Goal: Information Seeking & Learning: Learn about a topic

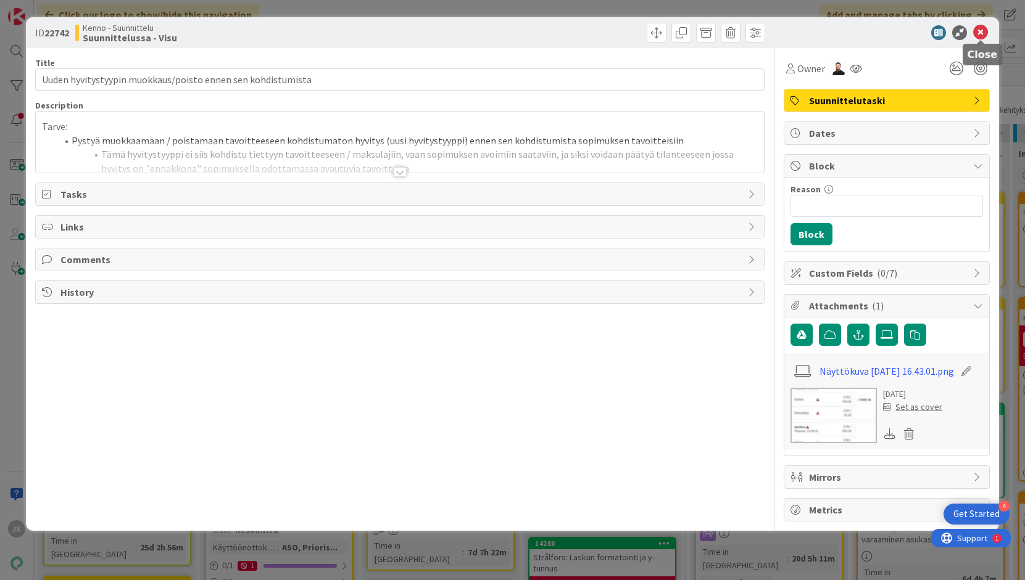
click at [977, 29] on icon at bounding box center [980, 32] width 15 height 15
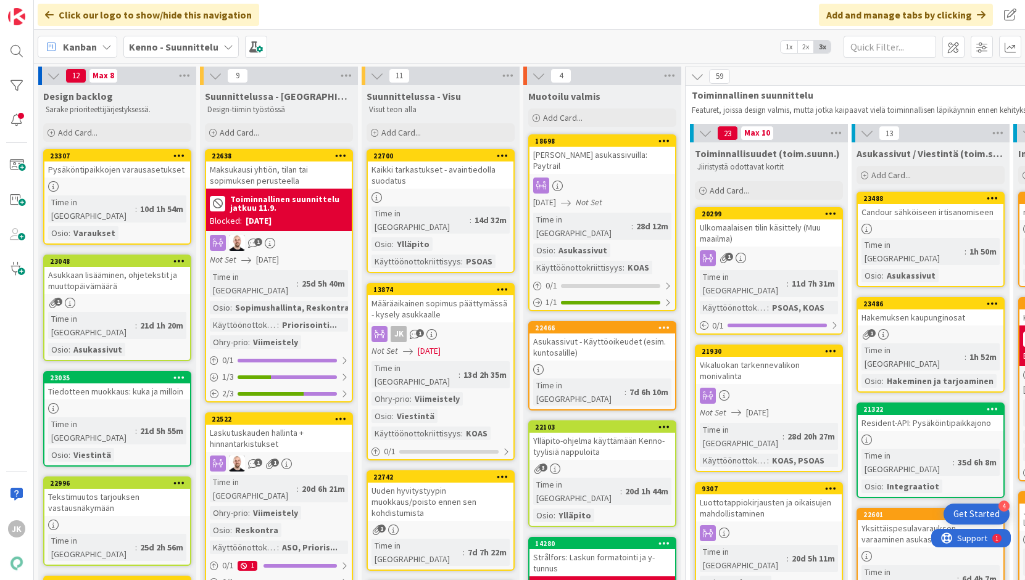
click at [445, 180] on div "Kaikki tarkastukset - avaintiedolla suodatus" at bounding box center [441, 175] width 146 height 27
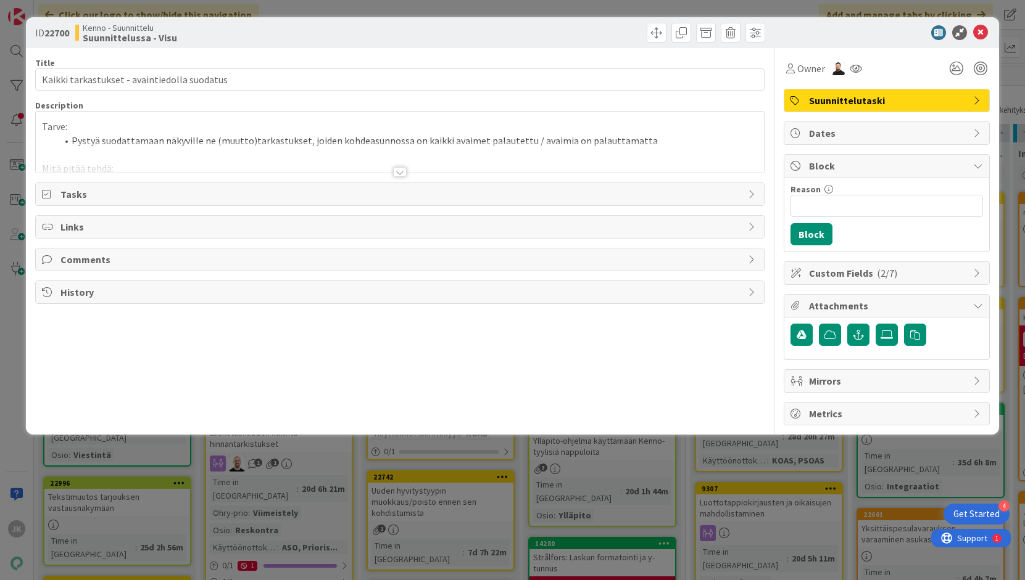
click at [397, 172] on div at bounding box center [400, 172] width 14 height 10
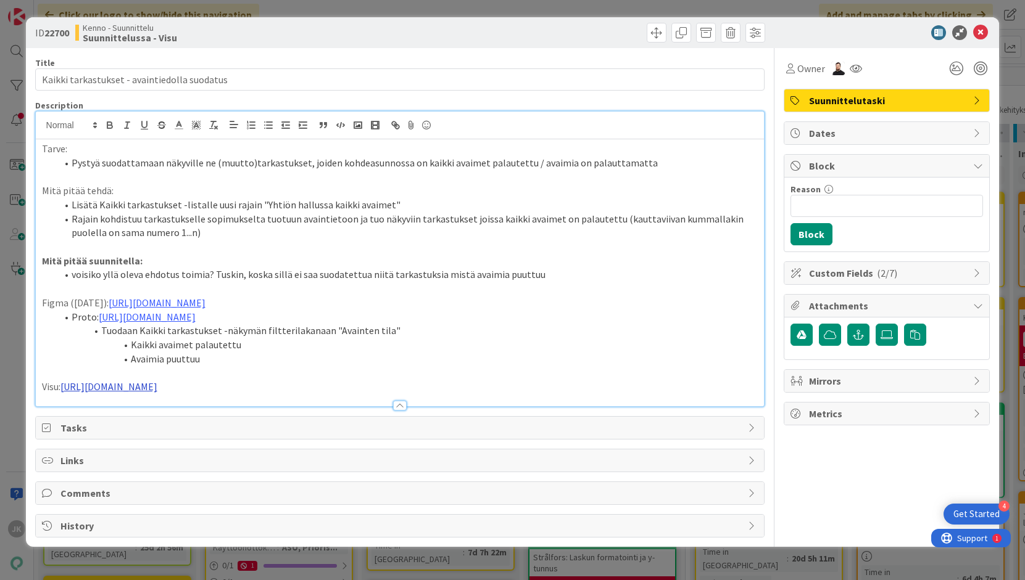
click at [157, 393] on link "[URL][DOMAIN_NAME]" at bounding box center [108, 387] width 97 height 12
click at [333, 425] on link "[URL][DOMAIN_NAME]" at bounding box center [347, 425] width 85 height 16
click at [981, 31] on icon at bounding box center [980, 32] width 15 height 15
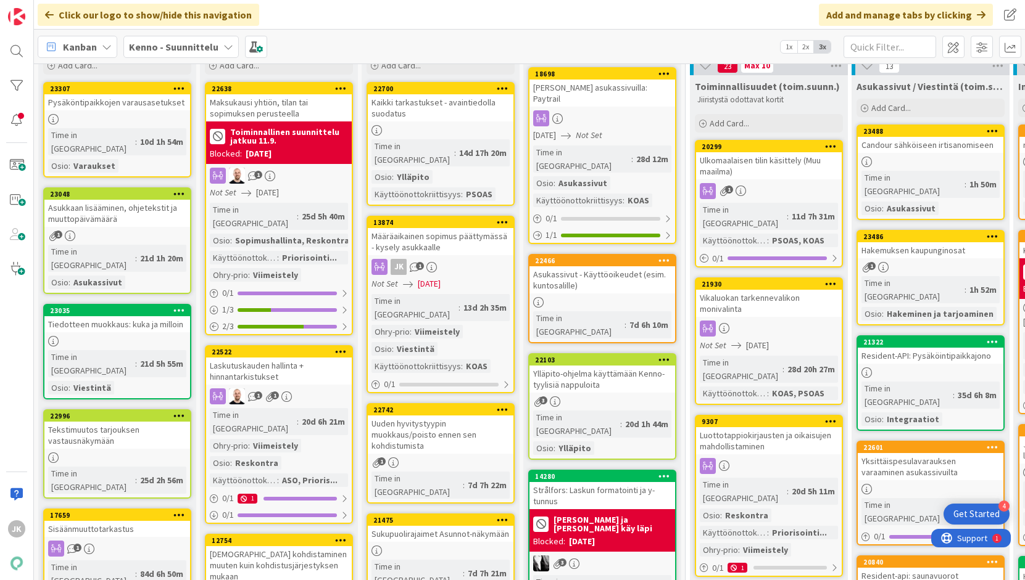
click at [432, 416] on div "Uuden hyvitystyypin muokkaus/poisto ennen sen kohdistumista" at bounding box center [441, 435] width 146 height 38
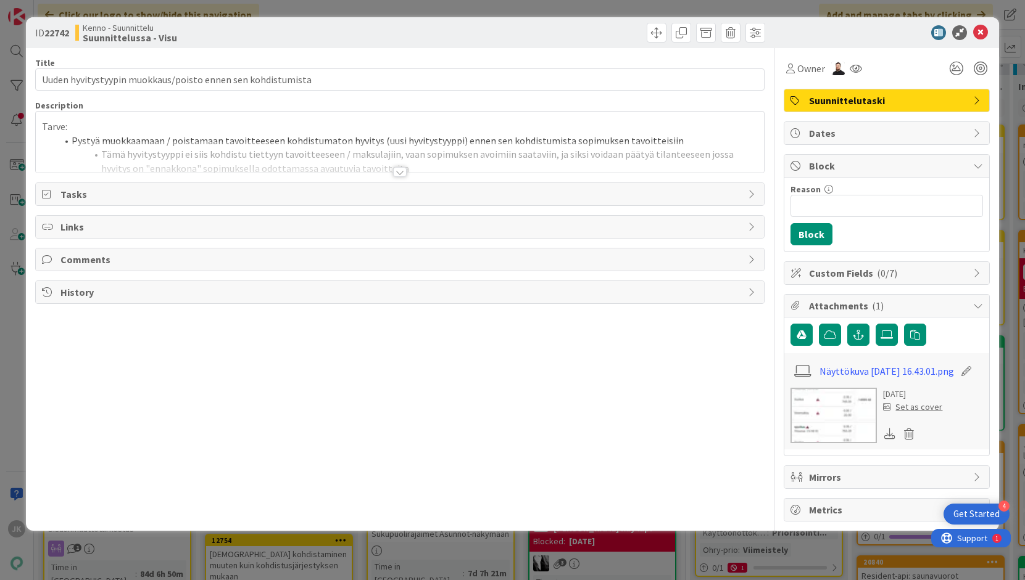
click at [402, 170] on div at bounding box center [400, 172] width 14 height 10
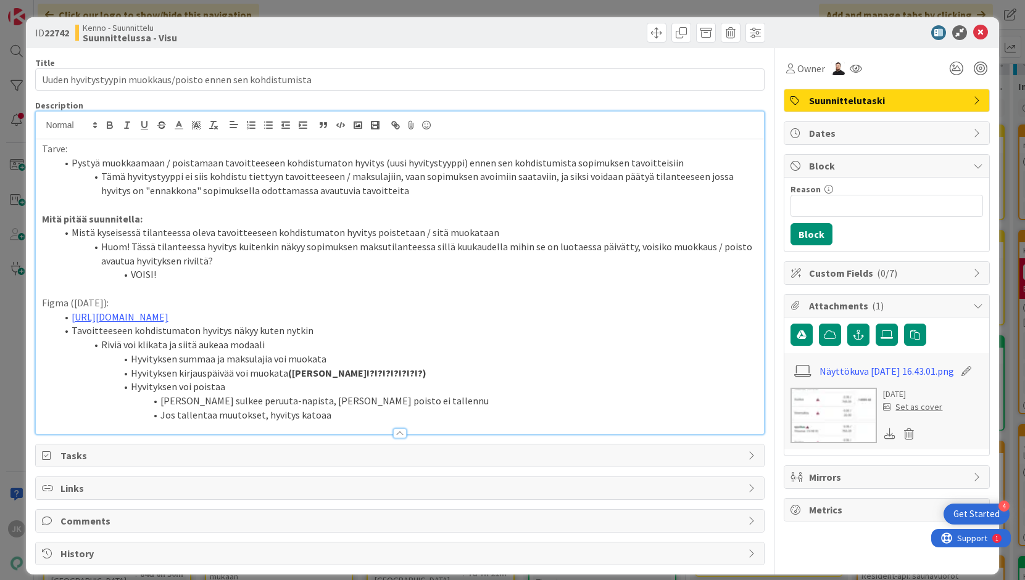
scroll to position [12, 0]
